Goal: Task Accomplishment & Management: Manage account settings

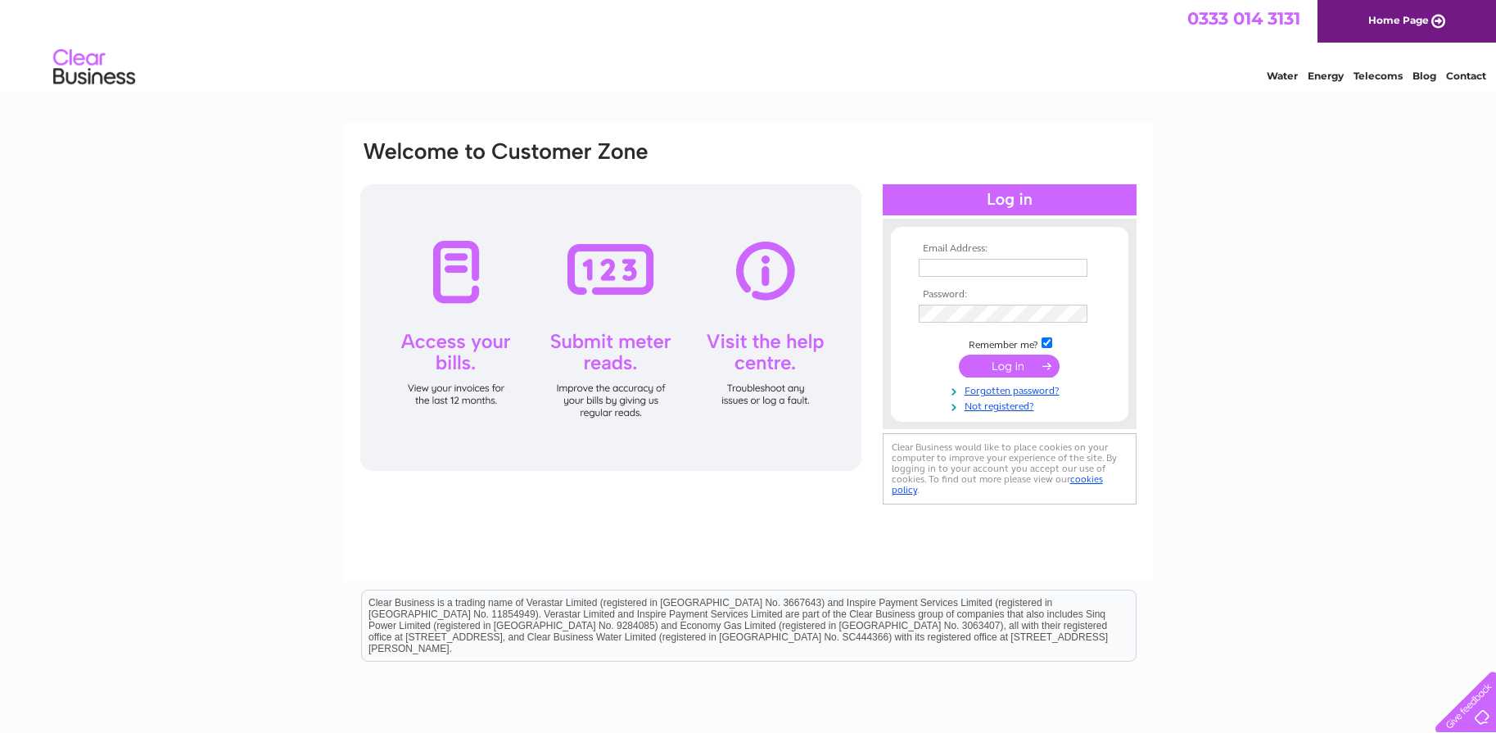
click at [983, 264] on input "text" at bounding box center [1003, 268] width 169 height 18
type input "abzladiestreasurer@gmail.com"
click at [1221, 400] on div "Email Address: abzladiestreasurer@gmail.com Password:" at bounding box center [748, 492] width 1496 height 739
click at [959, 356] on input "submit" at bounding box center [1009, 367] width 101 height 23
click at [1024, 362] on input "submit" at bounding box center [1009, 367] width 101 height 23
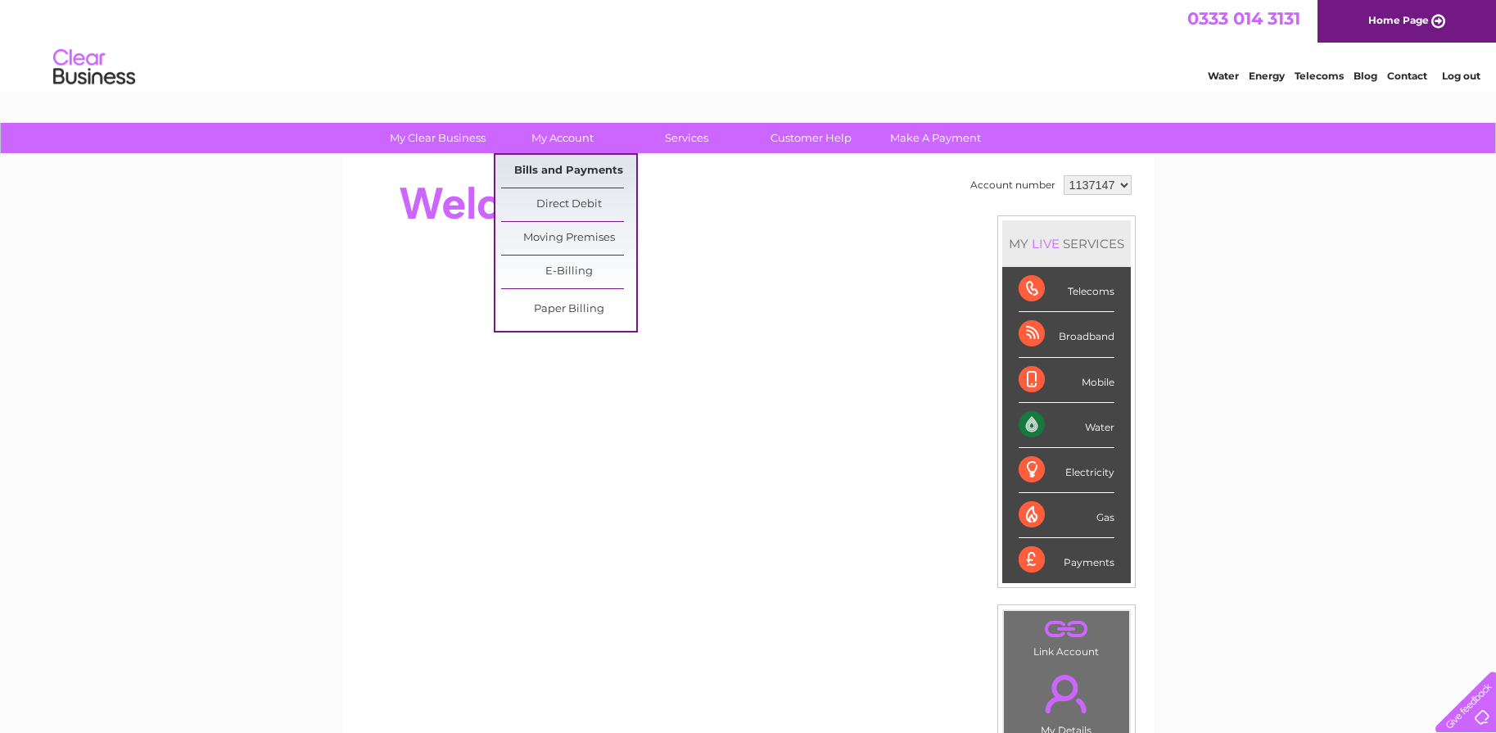
click at [582, 163] on link "Bills and Payments" at bounding box center [568, 171] width 135 height 33
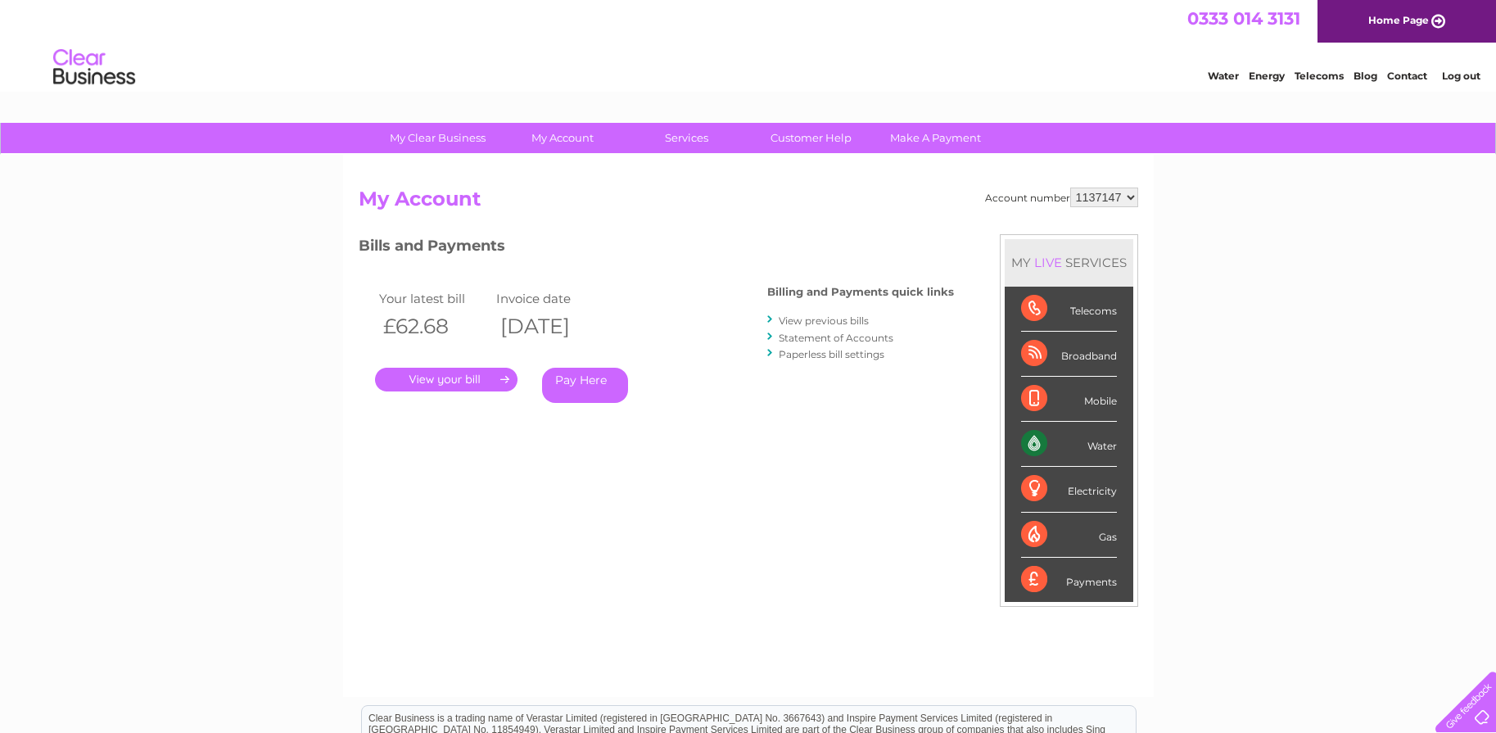
click at [836, 318] on link "View previous bills" at bounding box center [824, 320] width 90 height 12
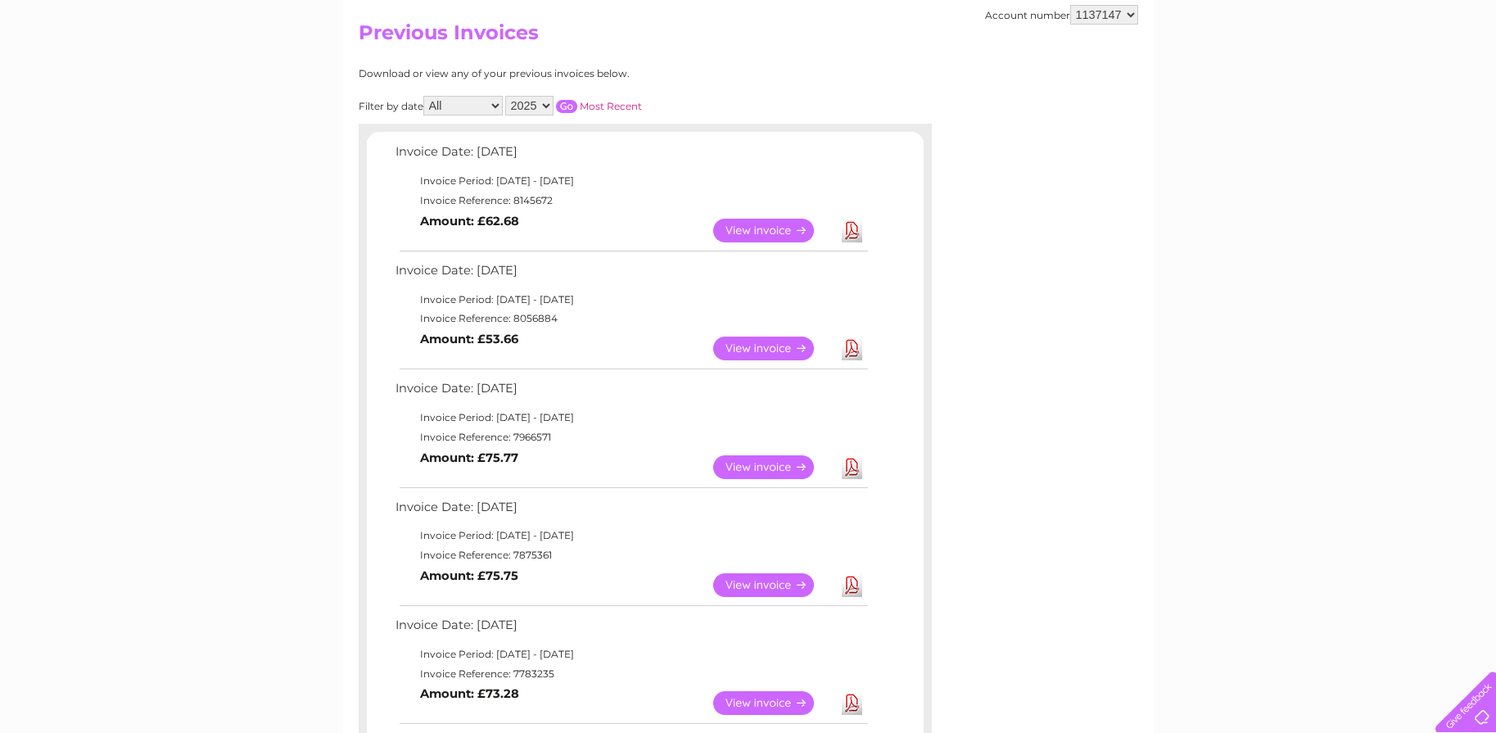
scroll to position [176, 0]
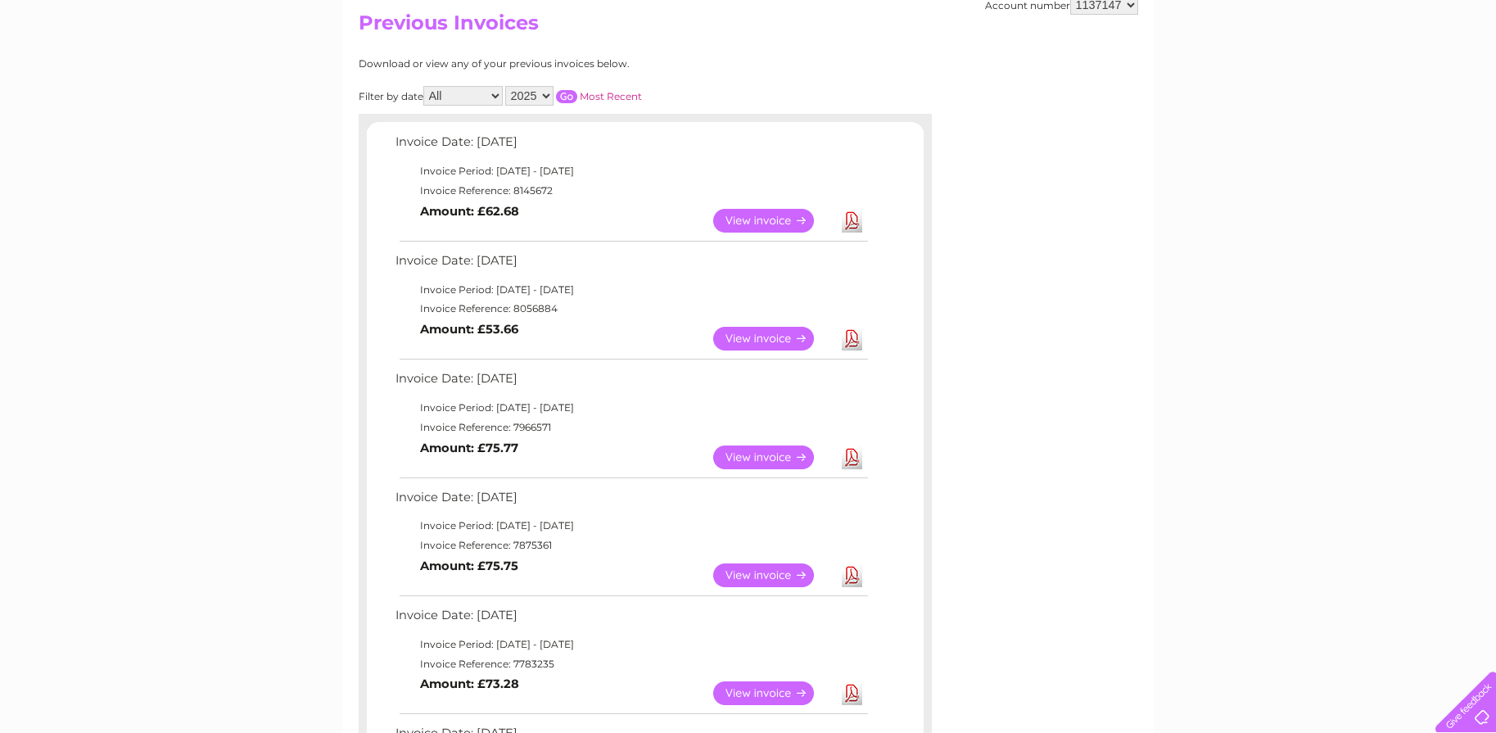
click at [776, 336] on link "View" at bounding box center [773, 339] width 120 height 24
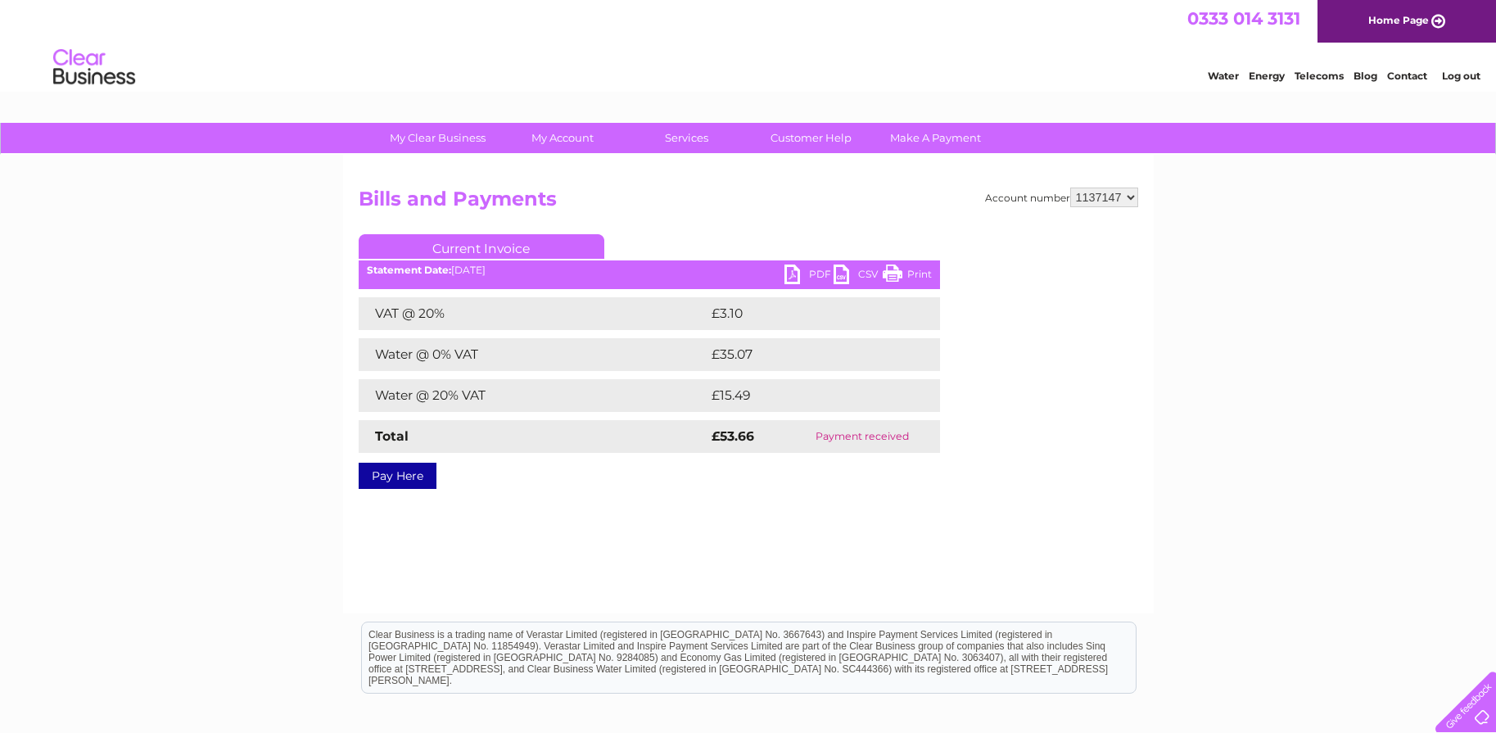
click at [800, 273] on link "PDF" at bounding box center [808, 276] width 49 height 24
